Goal: Navigation & Orientation: Find specific page/section

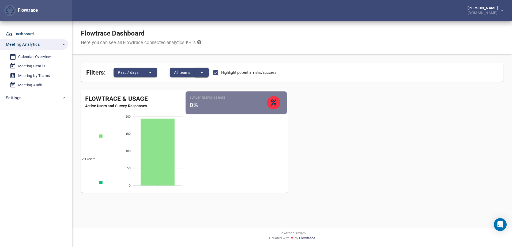
click at [202, 73] on icon "split button" at bounding box center [202, 72] width 3 height 1
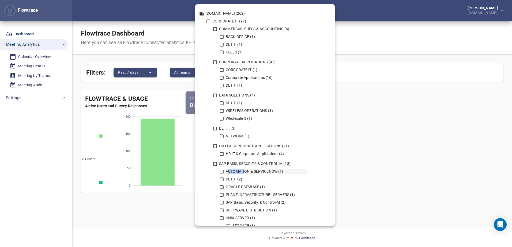
drag, startPoint x: 231, startPoint y: 171, endPoint x: 245, endPoint y: 171, distance: 13.9
click at [245, 171] on div "AUTOMATION & SERVICENOW (1)" at bounding box center [266, 172] width 82 height 6
drag, startPoint x: 245, startPoint y: 171, endPoint x: 277, endPoint y: 172, distance: 32.4
click at [277, 172] on div "AUTOMATION & SERVICENOW (1)" at bounding box center [266, 172] width 82 height 6
copy div "AUTOMATION & SERVICENOW"
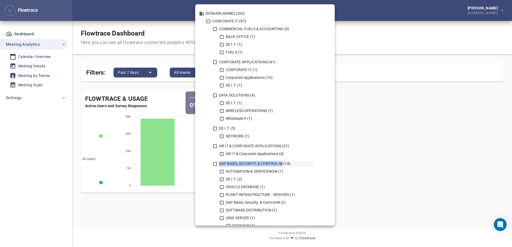
drag, startPoint x: 220, startPoint y: 164, endPoint x: 282, endPoint y: 164, distance: 61.6
click at [282, 164] on div "SAP BASIS, SECURITY, & CONTROL-M (18)" at bounding box center [265, 164] width 95 height 6
drag, startPoint x: 282, startPoint y: 164, endPoint x: 277, endPoint y: 163, distance: 4.7
copy div "SAP BASIS, SECURITY, & CONTROL-M"
